Goal: Check status: Check status

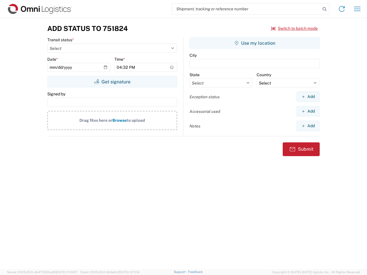
click at [246, 9] on input "search" at bounding box center [246, 8] width 148 height 11
click at [325, 9] on icon at bounding box center [324, 9] width 8 height 8
click at [342, 9] on icon at bounding box center [341, 8] width 9 height 9
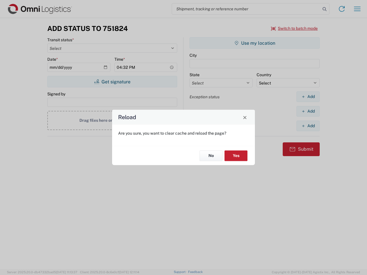
click at [357, 9] on div "Reload Are you sure, you want to clear cache and reload the page? No Yes" at bounding box center [183, 137] width 367 height 275
click at [294, 28] on div "Reload Are you sure, you want to clear cache and reload the page? No Yes" at bounding box center [183, 137] width 367 height 275
click at [112, 82] on div "Reload Are you sure, you want to clear cache and reload the page? No Yes" at bounding box center [183, 137] width 367 height 275
click at [255, 43] on div "Reload Are you sure, you want to clear cache and reload the page? No Yes" at bounding box center [183, 137] width 367 height 275
click at [308, 97] on div "Reload Are you sure, you want to clear cache and reload the page? No Yes" at bounding box center [183, 137] width 367 height 275
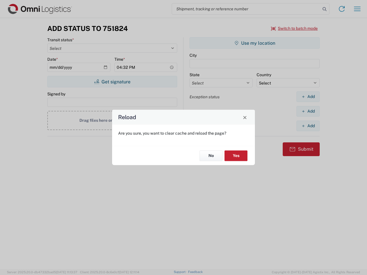
click at [308, 111] on div "Reload Are you sure, you want to clear cache and reload the page? No Yes" at bounding box center [183, 137] width 367 height 275
click at [308, 126] on div "Reload Are you sure, you want to clear cache and reload the page? No Yes" at bounding box center [183, 137] width 367 height 275
